Goal: Information Seeking & Learning: Find specific fact

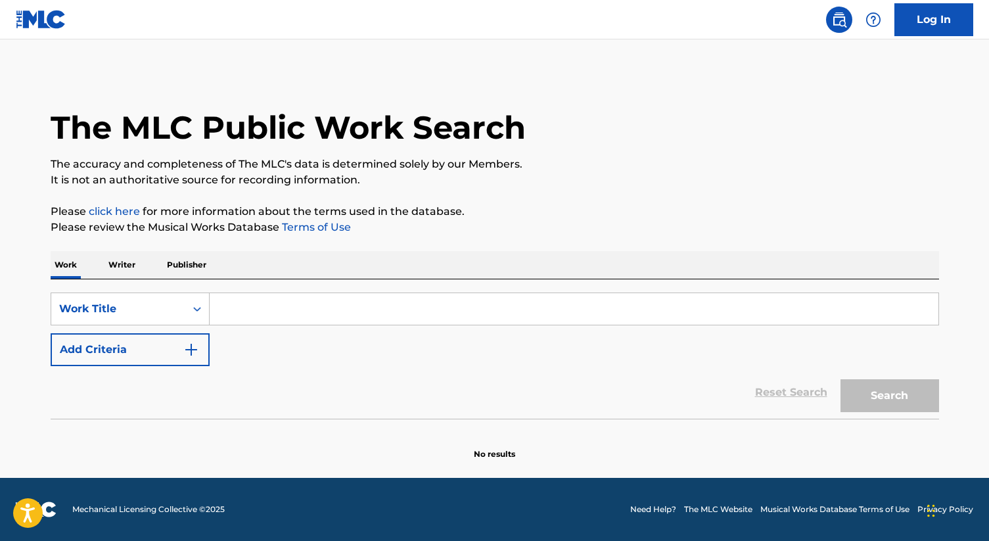
click at [263, 312] on input "Search Form" at bounding box center [574, 309] width 728 height 32
paste input "Beautiful Trauma"
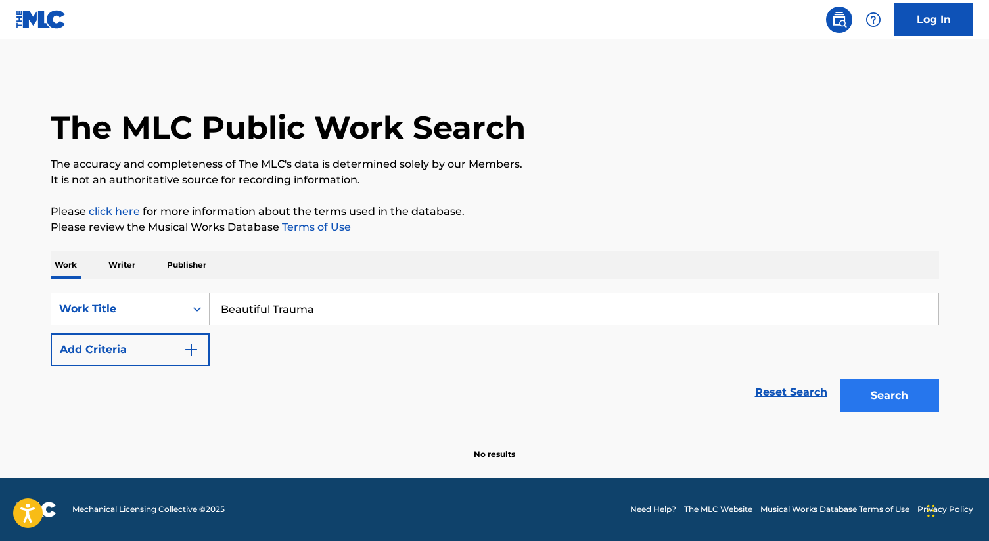
type input "Beautiful Trauma"
click at [898, 404] on button "Search" at bounding box center [889, 395] width 99 height 33
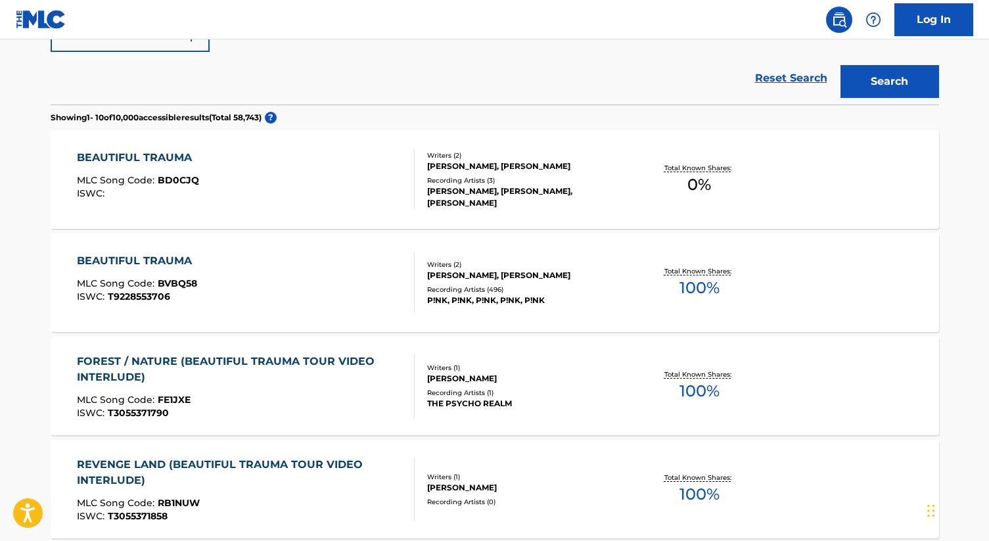
scroll to position [315, 0]
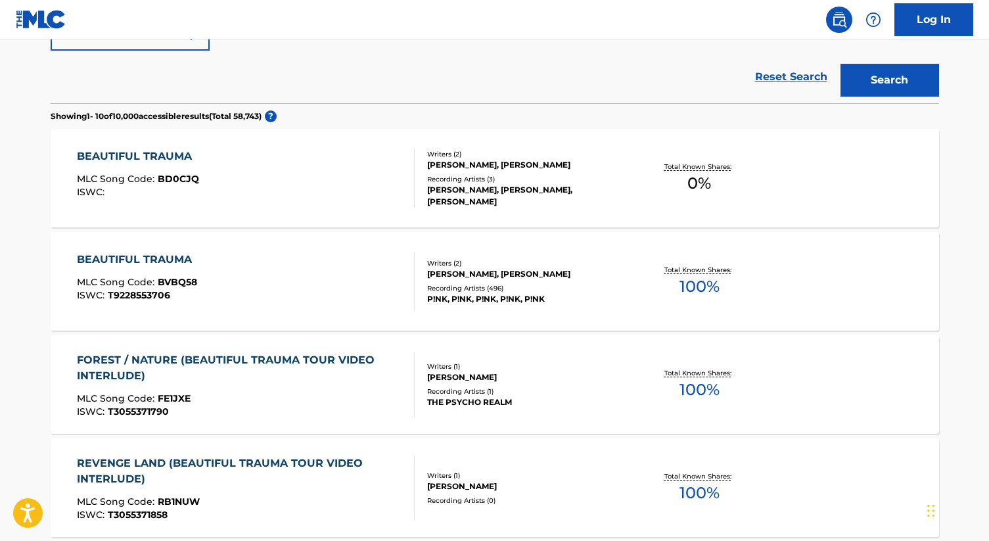
click at [529, 277] on div "[PERSON_NAME], [PERSON_NAME]" at bounding box center [526, 274] width 198 height 12
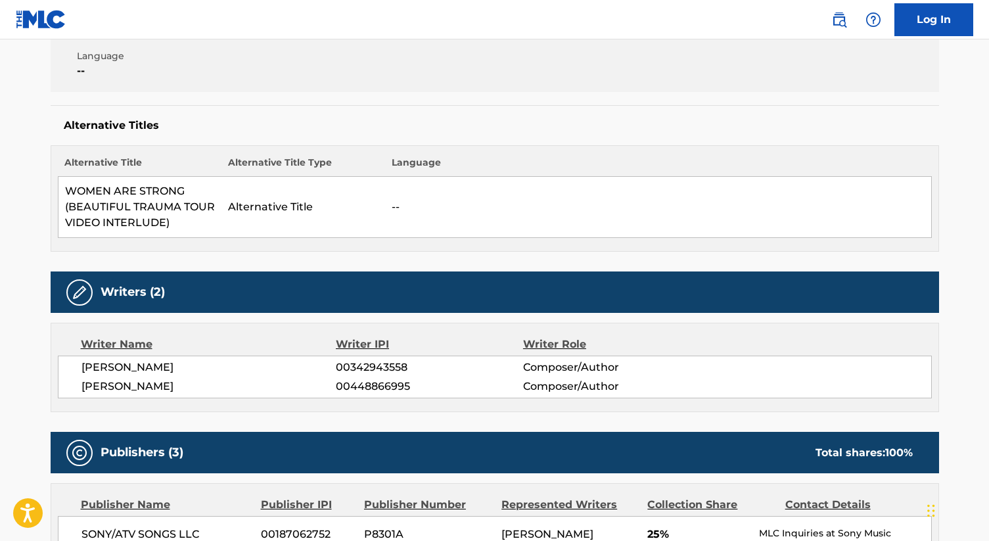
scroll to position [280, 0]
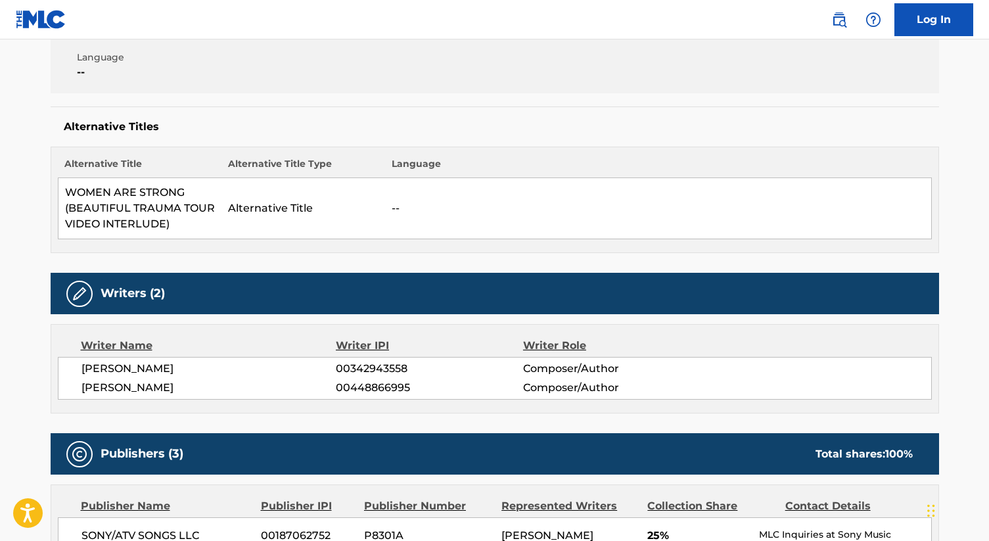
click at [401, 107] on div "Alternative Titles Alternative Title Alternative Title Type Language WOMEN ARE …" at bounding box center [495, 179] width 888 height 146
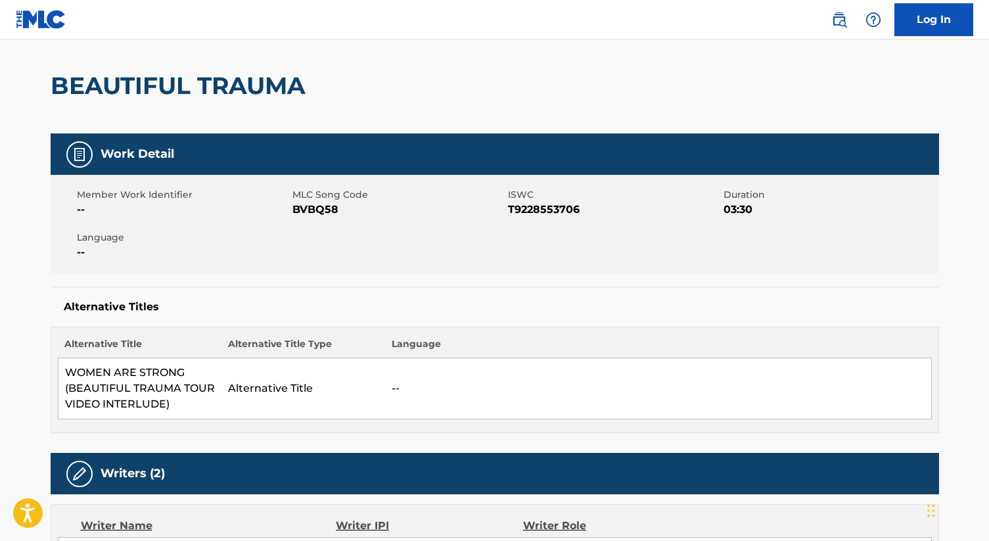
scroll to position [0, 0]
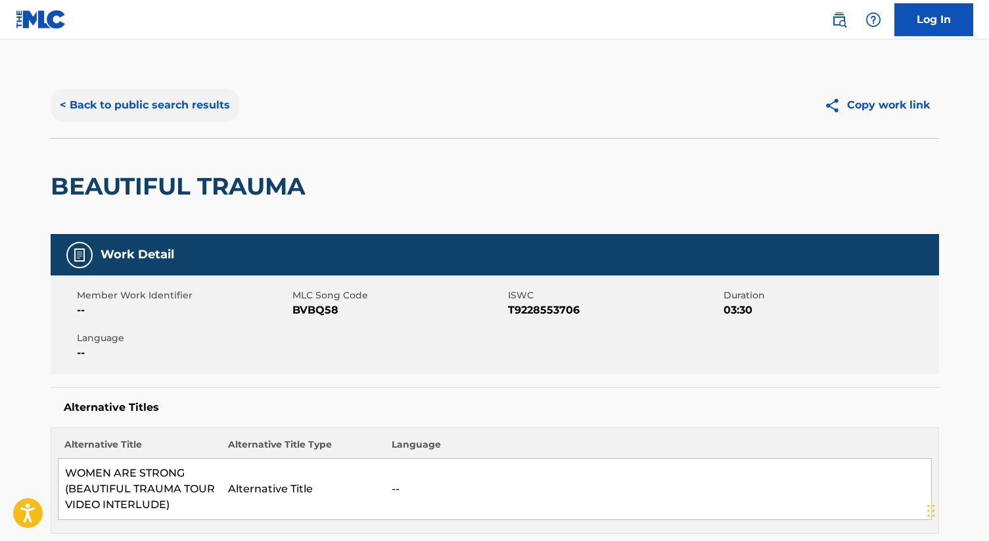
click at [129, 108] on button "< Back to public search results" at bounding box center [145, 105] width 189 height 33
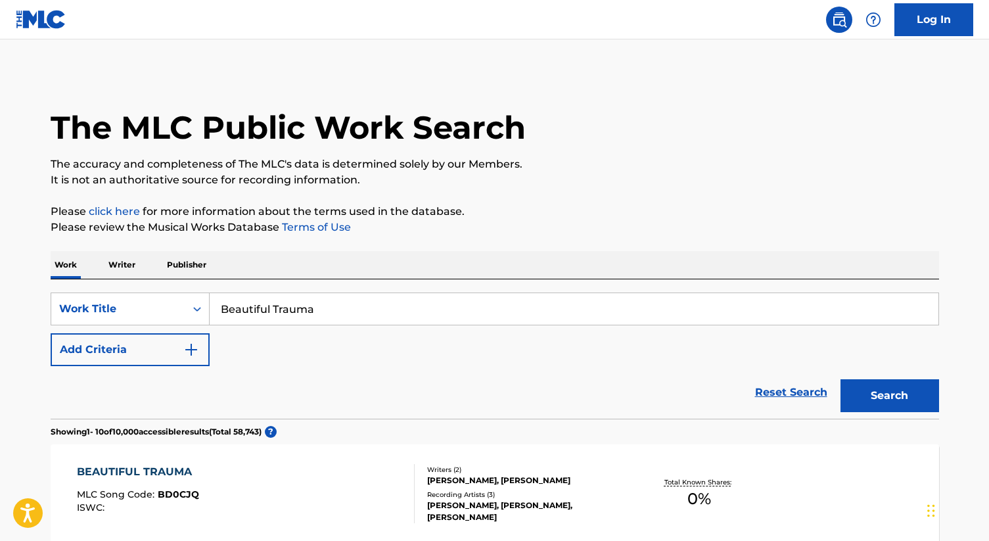
click at [269, 317] on input "Beautiful Trauma" at bounding box center [574, 309] width 728 height 32
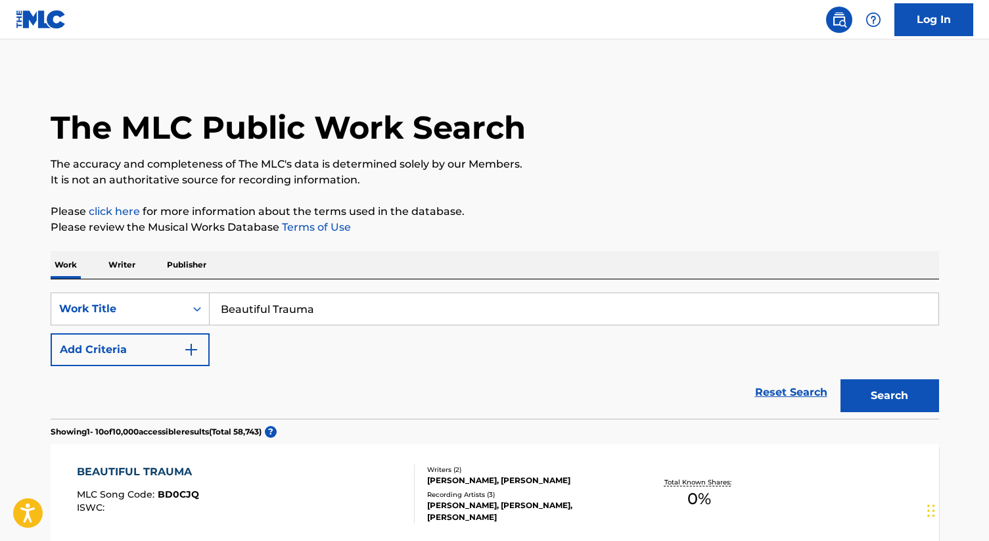
click at [269, 317] on input "Beautiful Trauma" at bounding box center [574, 309] width 728 height 32
type input "i am here"
click at [840, 379] on button "Search" at bounding box center [889, 395] width 99 height 33
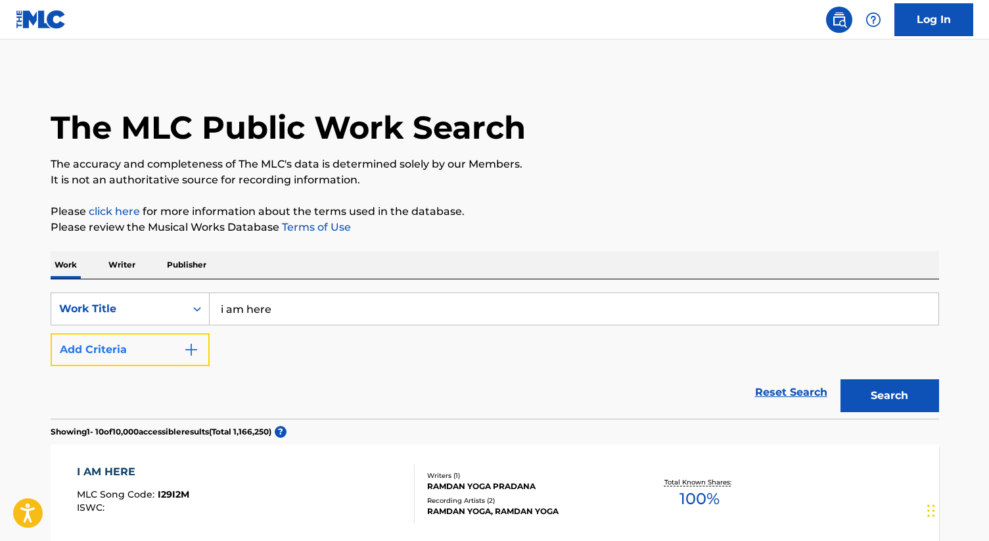
click at [190, 349] on img "Search Form" at bounding box center [191, 350] width 16 height 16
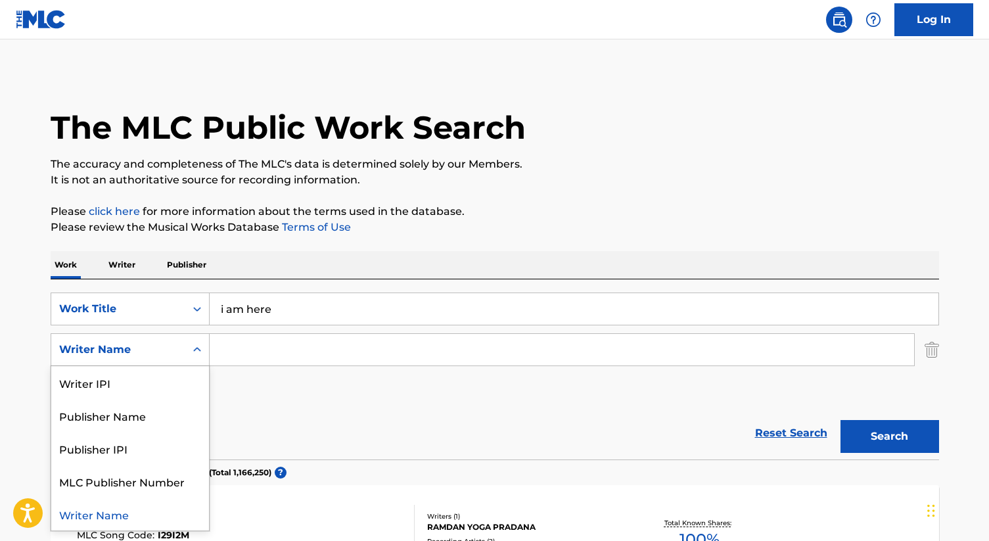
click at [166, 356] on div "Writer Name" at bounding box center [118, 350] width 118 height 16
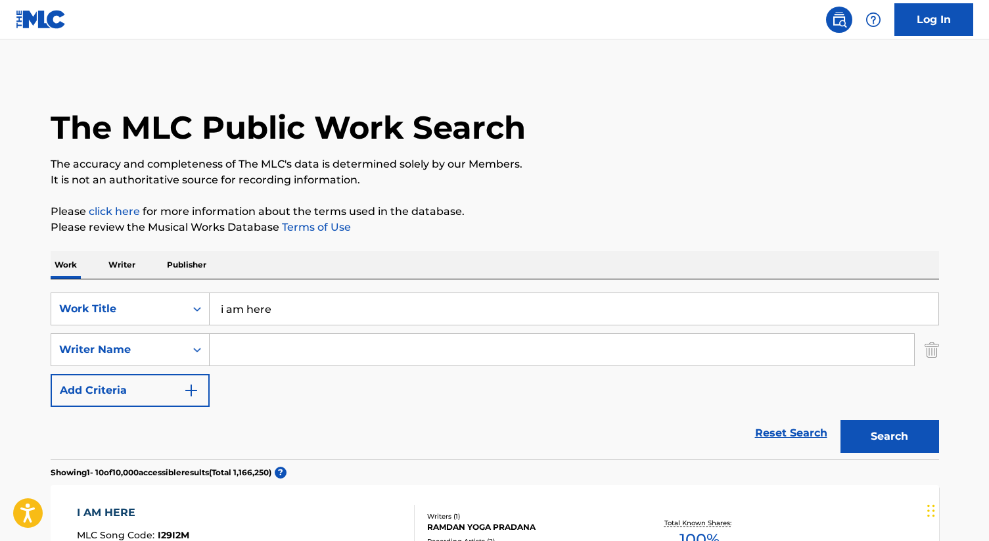
click at [309, 341] on input "Search Form" at bounding box center [562, 350] width 704 height 32
type input "medice"
click at [840, 420] on button "Search" at bounding box center [889, 436] width 99 height 33
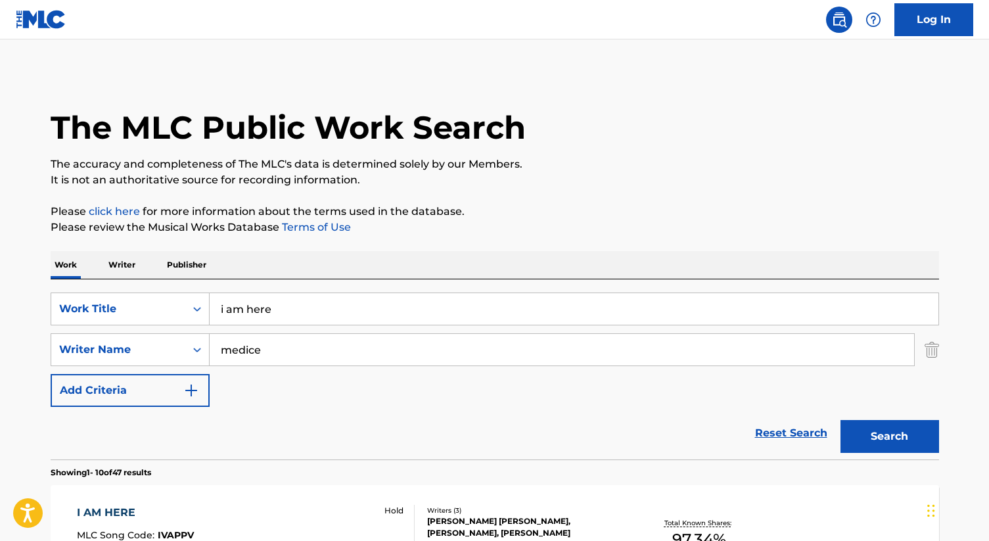
click at [465, 519] on div "[PERSON_NAME] [PERSON_NAME], [PERSON_NAME], [PERSON_NAME]" at bounding box center [526, 527] width 198 height 24
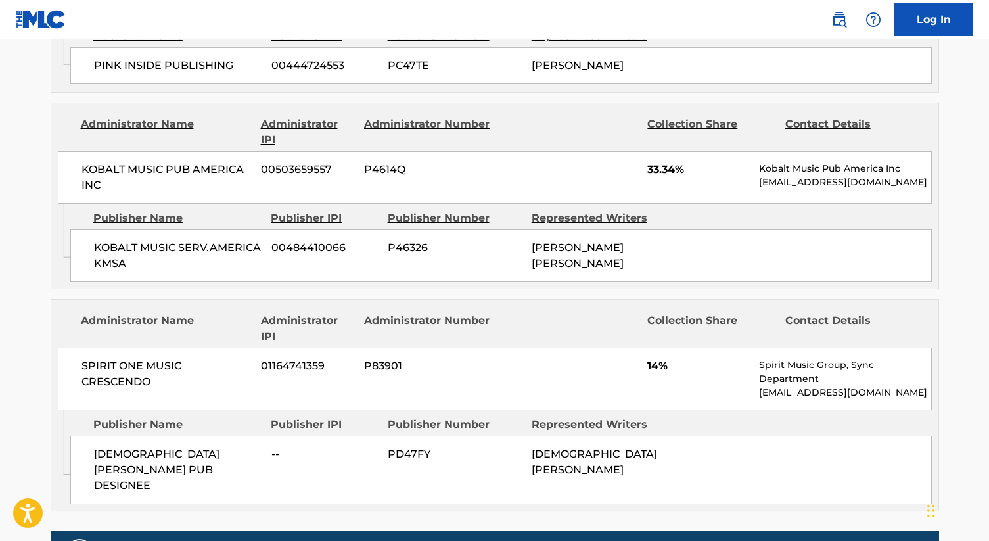
scroll to position [870, 0]
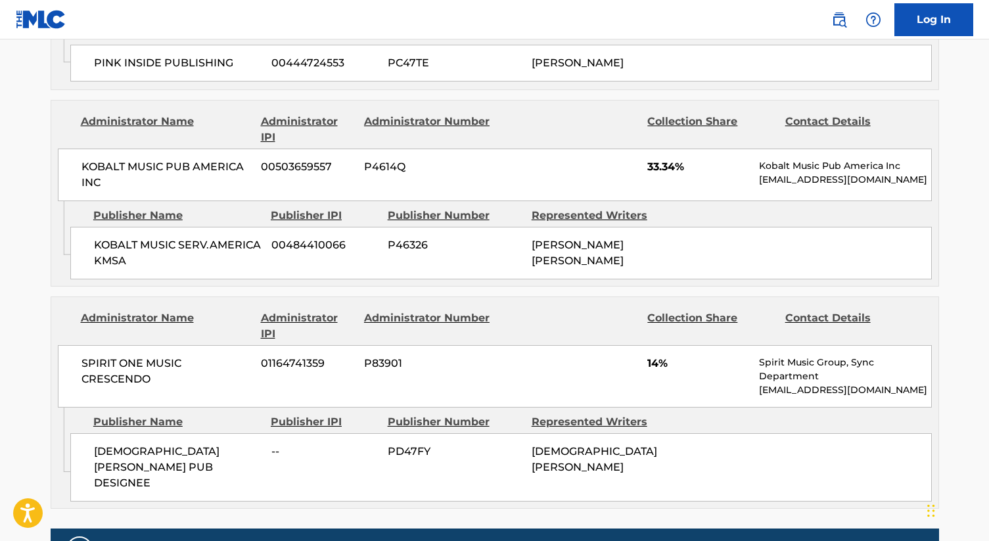
click at [542, 35] on nav "Log In" at bounding box center [494, 19] width 989 height 39
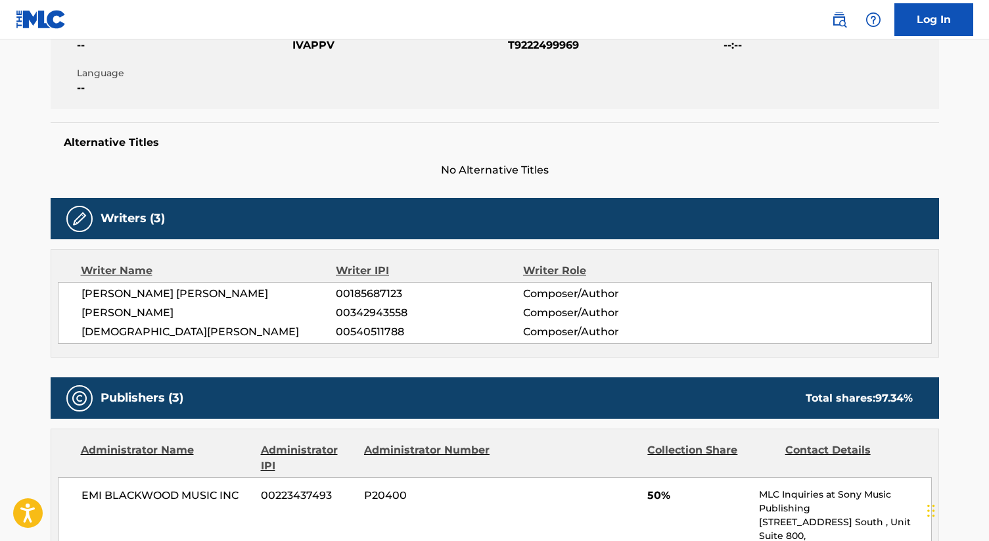
scroll to position [0, 0]
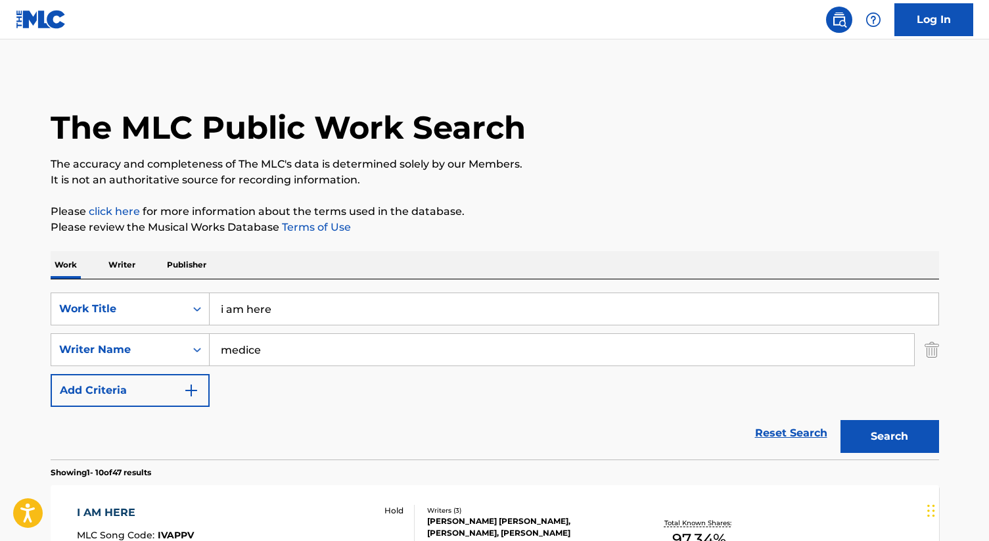
click at [290, 310] on input "i am here" at bounding box center [574, 309] width 728 height 32
paste input "Baby Blu"
type input "Baby Blue"
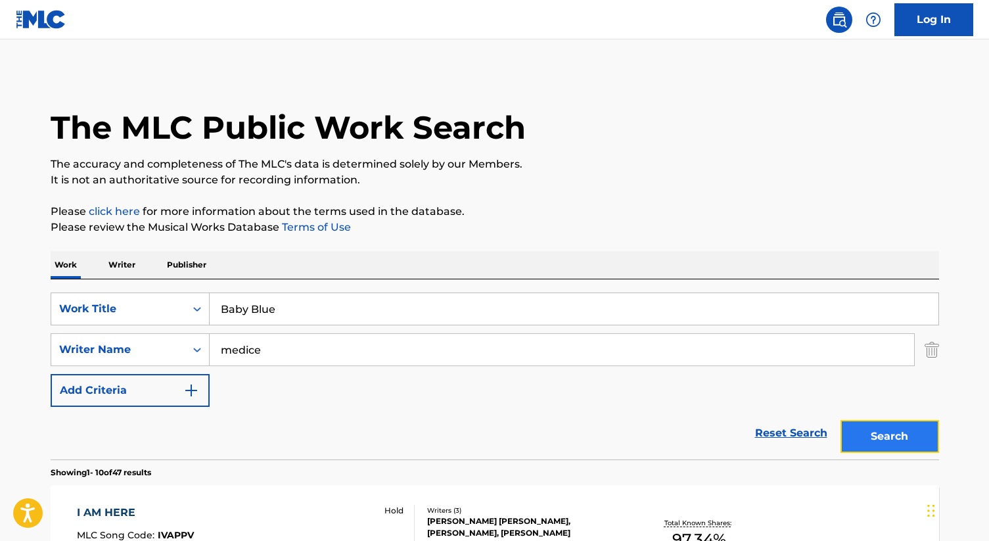
click at [895, 427] on button "Search" at bounding box center [889, 436] width 99 height 33
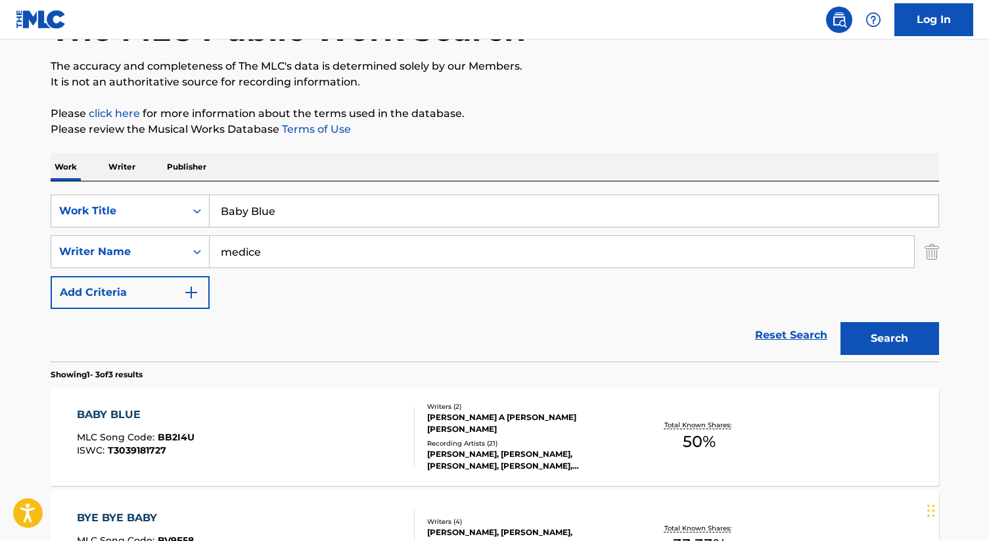
scroll to position [99, 0]
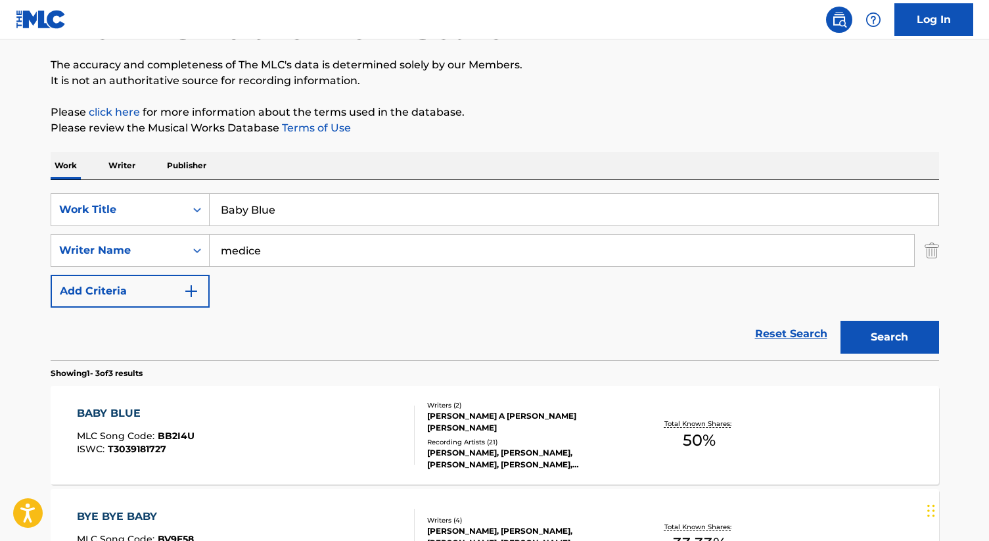
click at [529, 416] on div "[PERSON_NAME] A [PERSON_NAME] [PERSON_NAME]" at bounding box center [526, 422] width 198 height 24
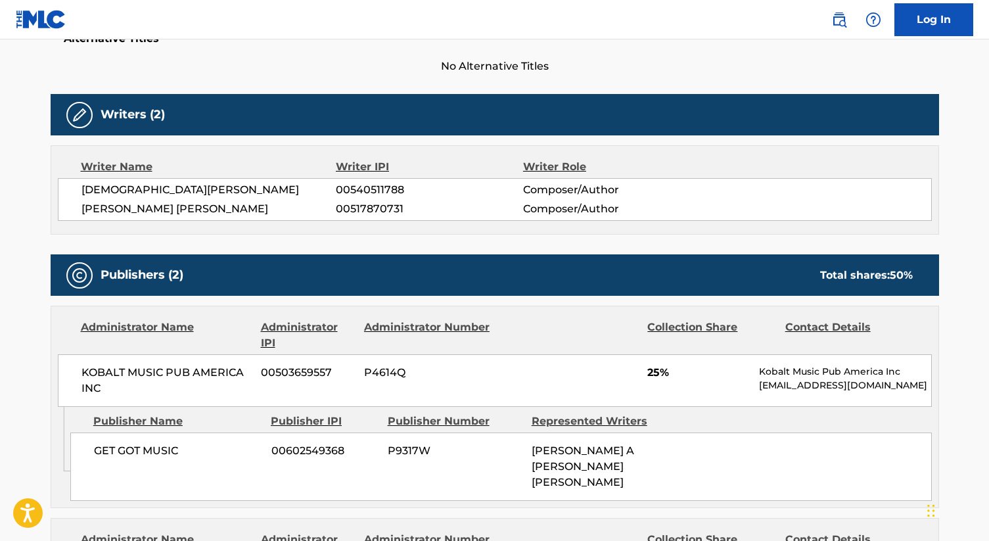
scroll to position [294, 0]
